Goal: Check status: Check status

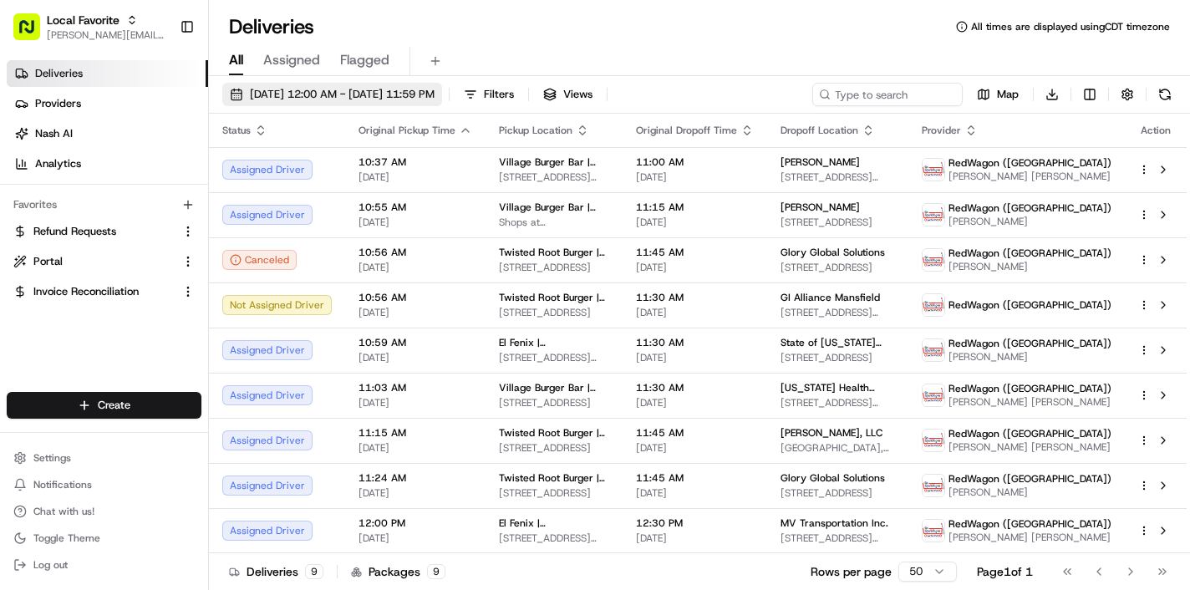
click at [305, 91] on span "[DATE] 12:00 AM - [DATE] 11:59 PM" at bounding box center [342, 94] width 185 height 15
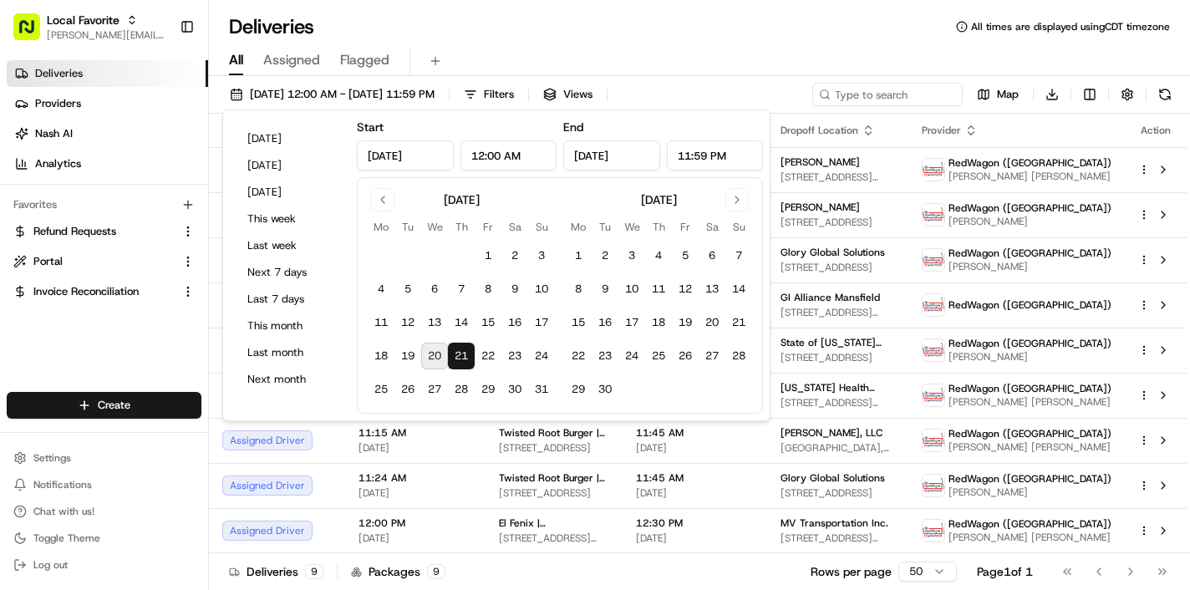
click at [464, 356] on button "21" at bounding box center [461, 356] width 27 height 27
click at [627, 28] on div "Deliveries All times are displayed using CDT timezone" at bounding box center [699, 26] width 981 height 27
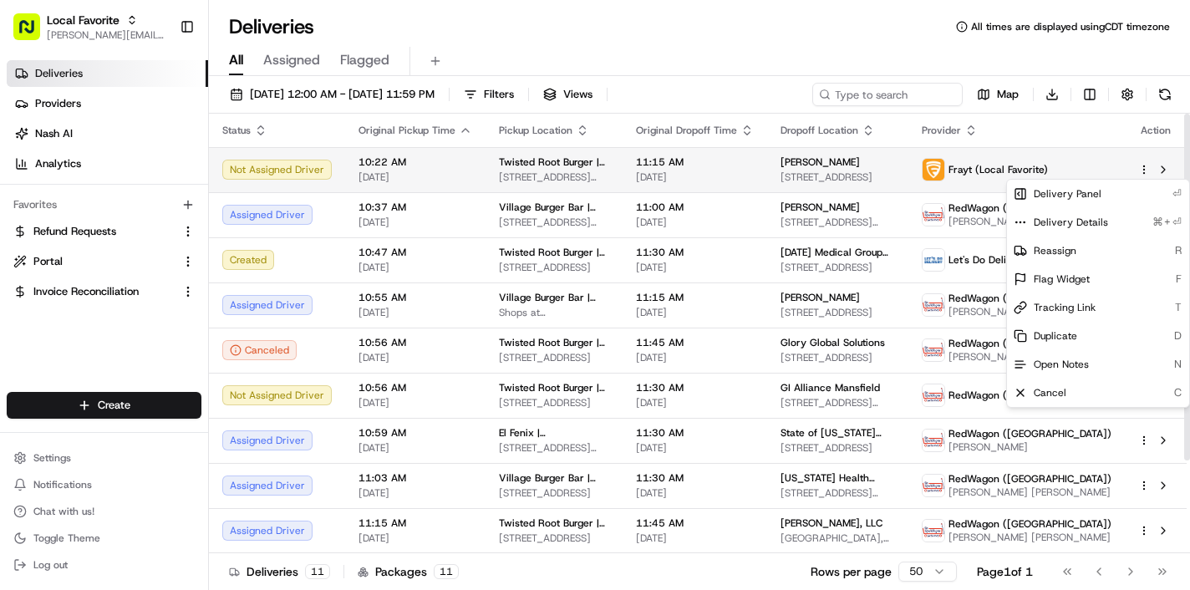
click at [1139, 169] on html "Local Favorite [PERSON_NAME][EMAIL_ADDRESS][DOMAIN_NAME] Toggle Sidebar Deliver…" at bounding box center [595, 295] width 1190 height 590
click at [888, 48] on html "Local Favorite rachel@localfavorite.com Toggle Sidebar Deliveries Providers Nas…" at bounding box center [595, 295] width 1190 height 590
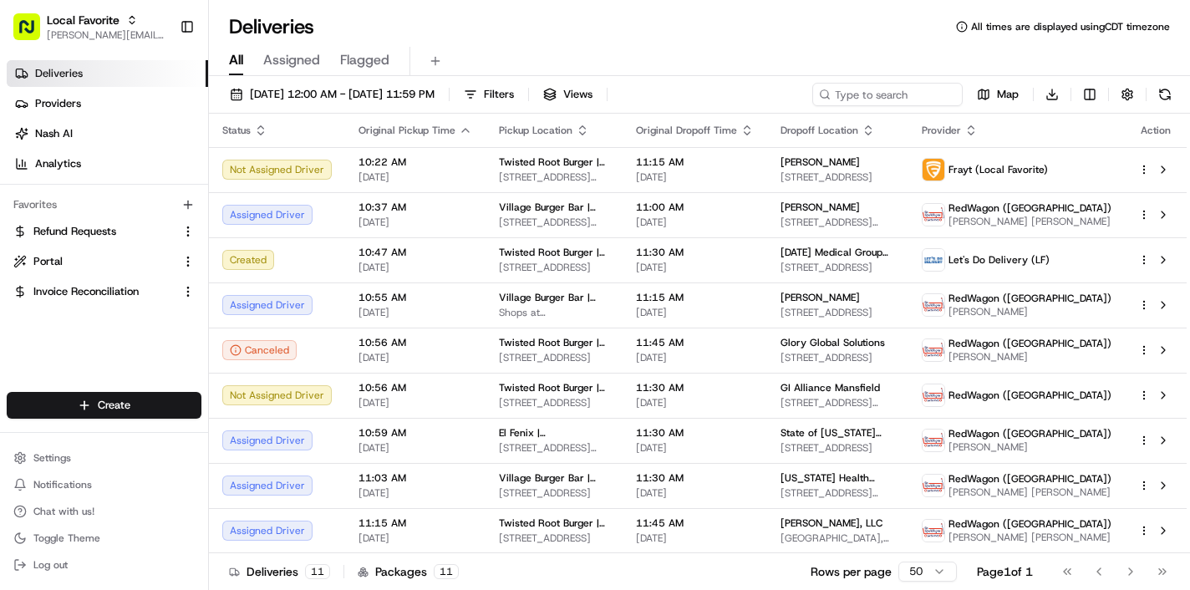
click at [774, 50] on div "All Assigned Flagged" at bounding box center [699, 61] width 981 height 29
